Goal: Book appointment/travel/reservation

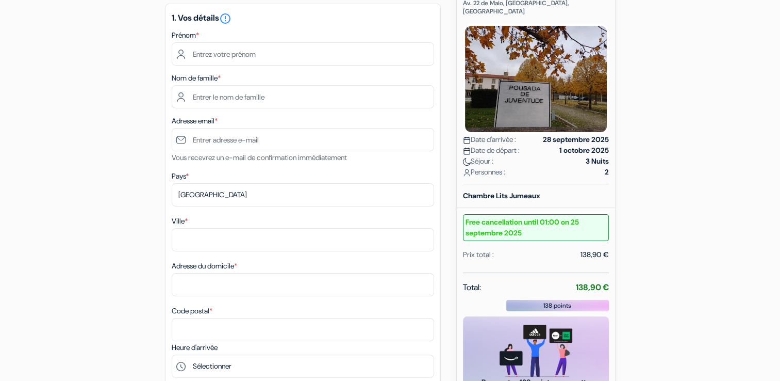
scroll to position [138, 0]
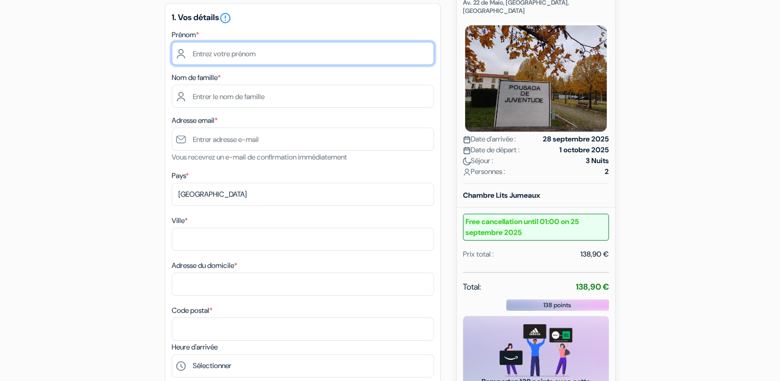
click at [272, 56] on input "text" at bounding box center [303, 53] width 262 height 23
type input "[PERSON_NAME]"
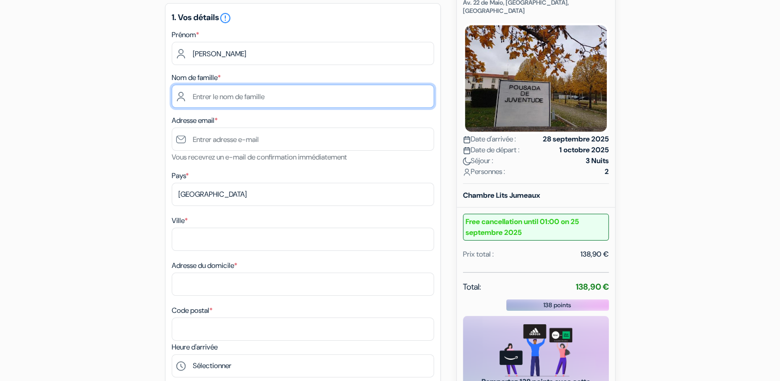
type input "[PERSON_NAME]"
type input "[EMAIL_ADDRESS][DOMAIN_NAME]"
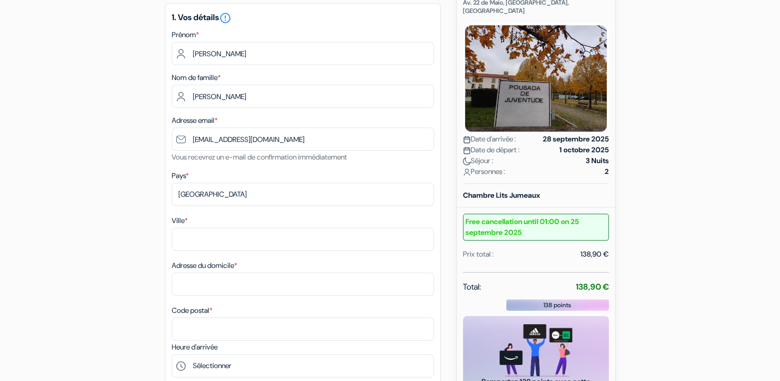
type input "Hammam Chatt"
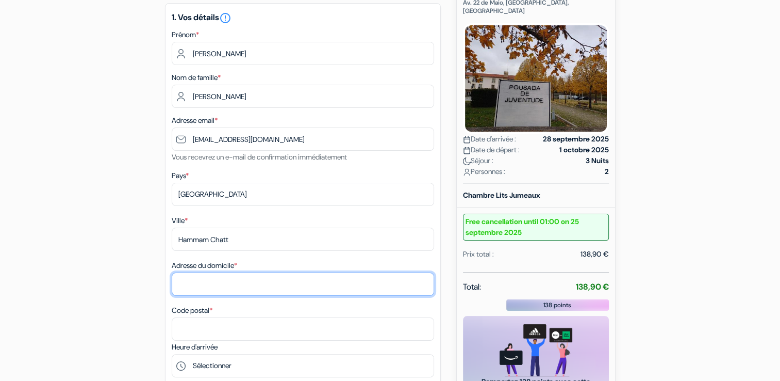
type input "[GEOGRAPHIC_DATA], [GEOGRAPHIC_DATA], [GEOGRAPHIC_DATA]"
type input "1164"
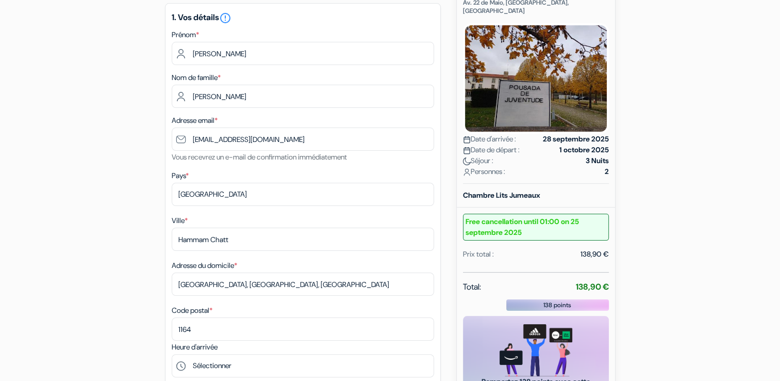
type input "27996618"
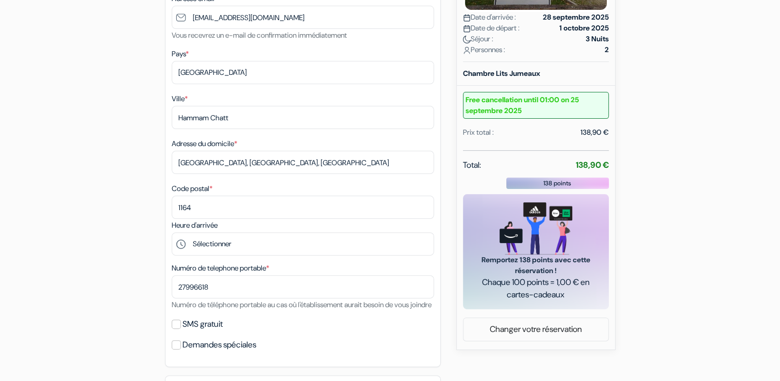
scroll to position [261, 0]
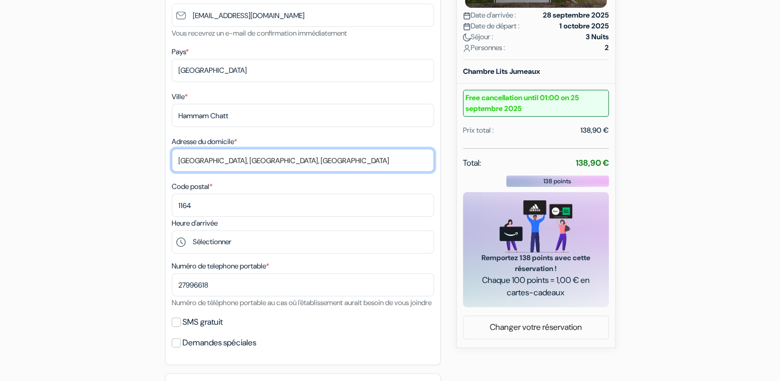
click at [263, 158] on input "[GEOGRAPHIC_DATA], [GEOGRAPHIC_DATA], [GEOGRAPHIC_DATA]" at bounding box center [303, 159] width 262 height 23
type input "[STREET_ADDRESS]"
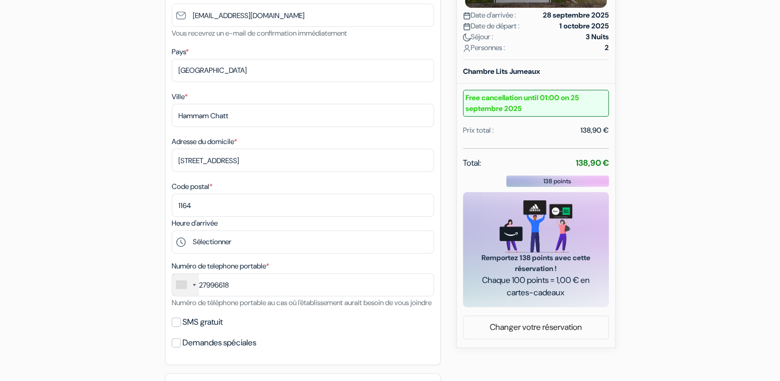
click at [110, 218] on div "add_box HI Bragança – Pousada de Juventude Av. 22 de Maio, [GEOGRAPHIC_DATA], […" at bounding box center [390, 240] width 681 height 817
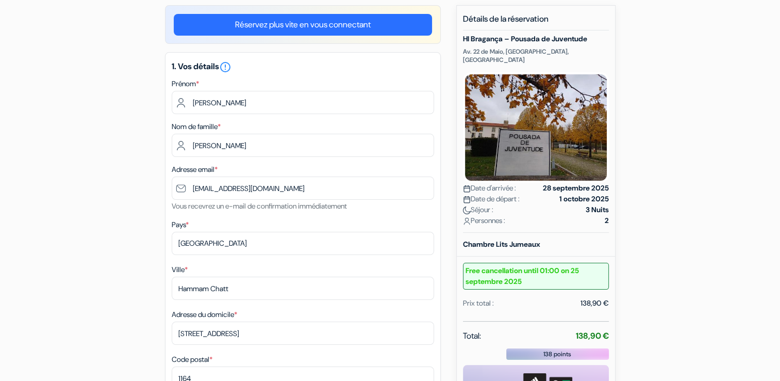
scroll to position [0, 0]
